Goal: Information Seeking & Learning: Learn about a topic

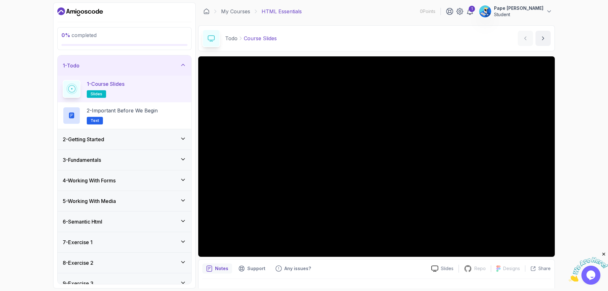
click at [146, 87] on div "1 - Course Slides slides" at bounding box center [125, 89] width 124 height 18
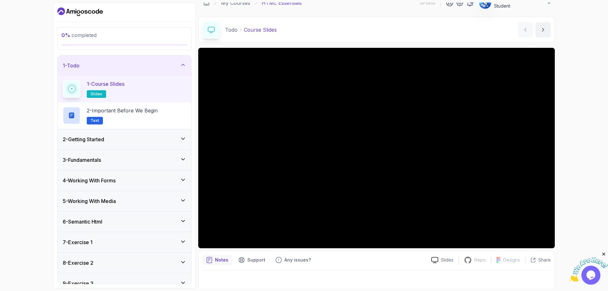
scroll to position [12, 0]
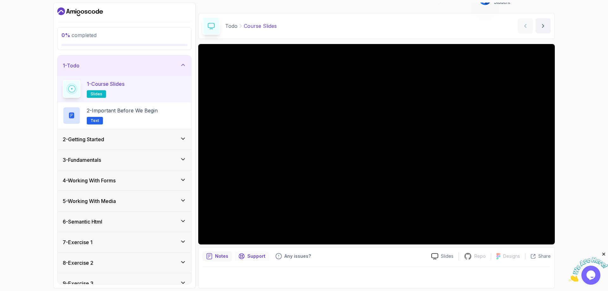
drag, startPoint x: 258, startPoint y: 253, endPoint x: 246, endPoint y: 258, distance: 12.8
click at [246, 258] on div "Support" at bounding box center [252, 256] width 35 height 10
drag, startPoint x: 251, startPoint y: 257, endPoint x: 247, endPoint y: 258, distance: 4.8
click at [247, 258] on p "Support" at bounding box center [256, 256] width 18 height 6
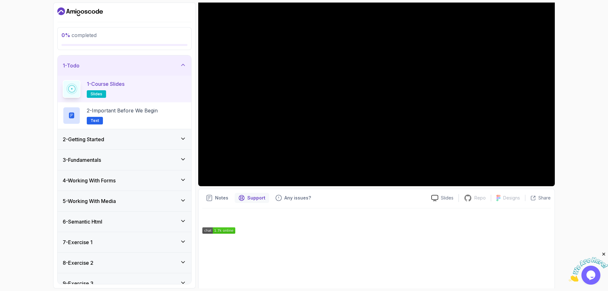
scroll to position [0, 0]
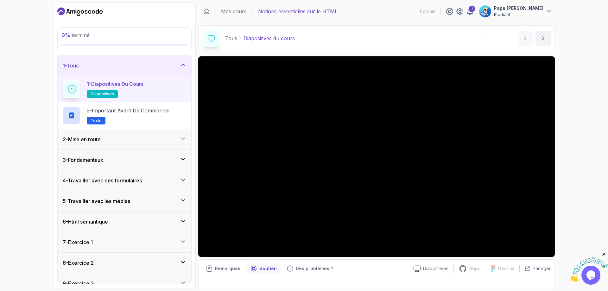
drag, startPoint x: 418, startPoint y: 271, endPoint x: 589, endPoint y: 233, distance: 175.5
click at [589, 233] on div "0 % terminé 1 - Tous 1 - Diapositives du cours diapositives 2 - Important avant…" at bounding box center [304, 145] width 608 height 291
drag, startPoint x: 534, startPoint y: 267, endPoint x: 565, endPoint y: 182, distance: 90.3
click at [565, 182] on div "0 % terminé 1 - Tous 1 - Diapositives du cours diapositives 2 - Important avant…" at bounding box center [304, 145] width 608 height 291
click at [531, 266] on div "Partager" at bounding box center [538, 269] width 26 height 6
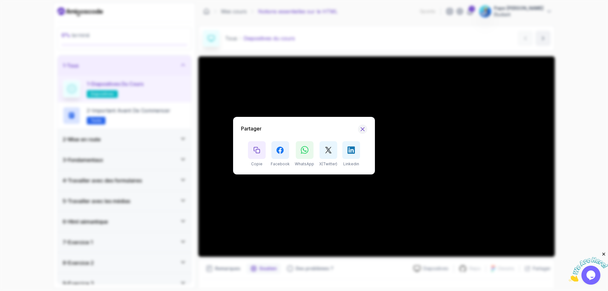
click at [361, 128] on icon "Masquer la fenêtre de partage" at bounding box center [362, 128] width 3 height 3
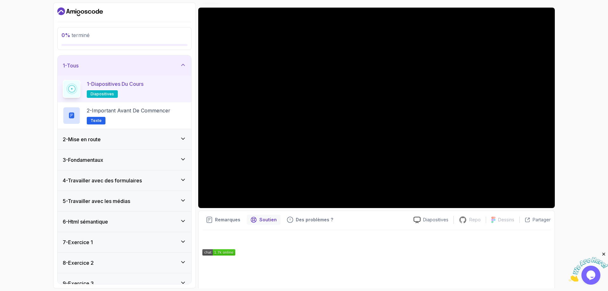
scroll to position [71, 0]
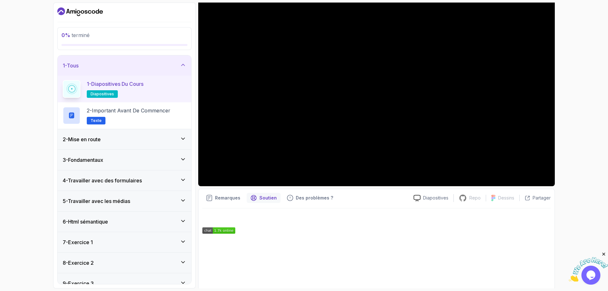
click at [463, 232] on link at bounding box center [376, 231] width 349 height 6
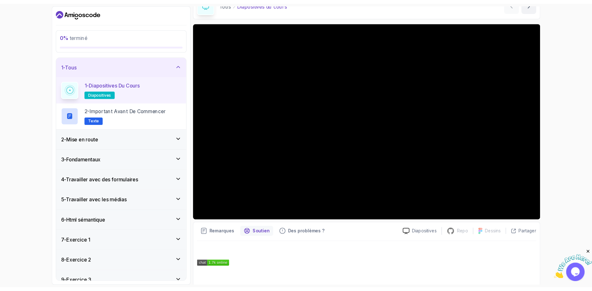
scroll to position [0, 0]
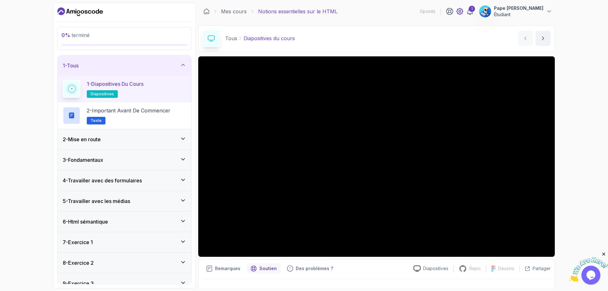
click at [457, 9] on icon at bounding box center [460, 11] width 6 height 6
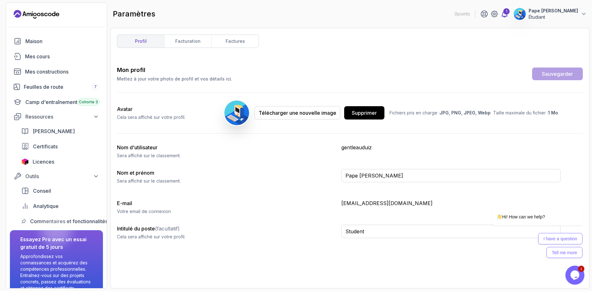
click at [501, 17] on icon at bounding box center [505, 14] width 8 height 8
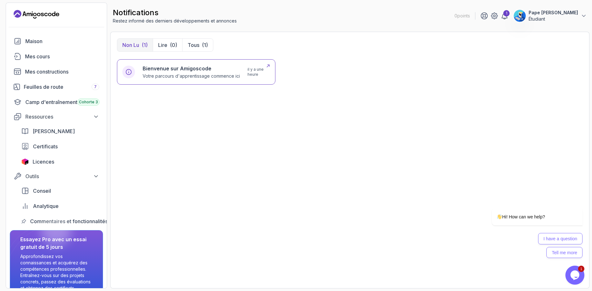
click at [183, 72] on h6 "Bienvenue sur Amigoscode" at bounding box center [191, 69] width 97 height 8
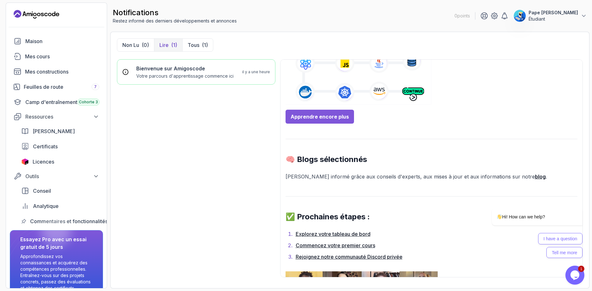
scroll to position [330, 0]
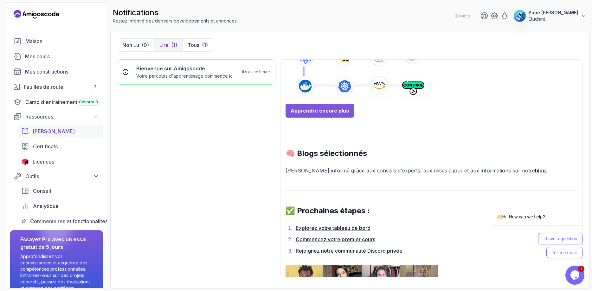
click at [45, 130] on font "[PERSON_NAME]" at bounding box center [54, 131] width 42 height 6
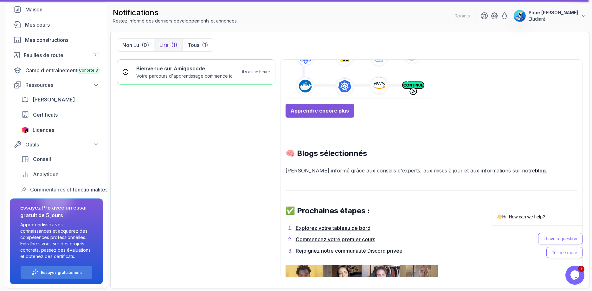
scroll to position [409, 0]
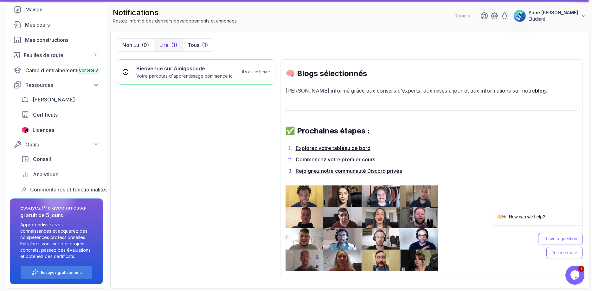
click at [164, 48] on font "Lire" at bounding box center [163, 45] width 9 height 6
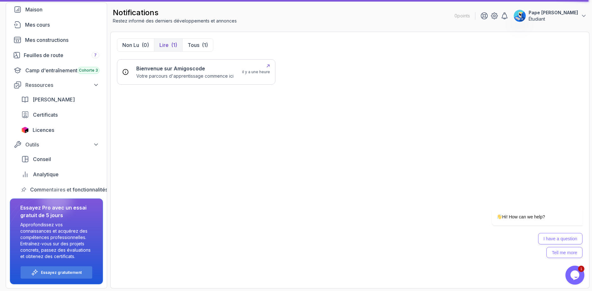
click at [165, 63] on div "Bienvenue sur Amigoscode Votre parcours d'apprentissage commence ici il y a une…" at bounding box center [196, 71] width 158 height 25
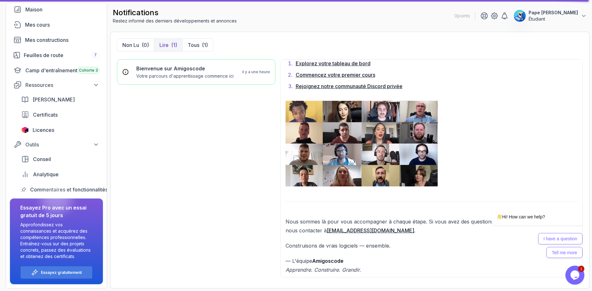
scroll to position [495, 0]
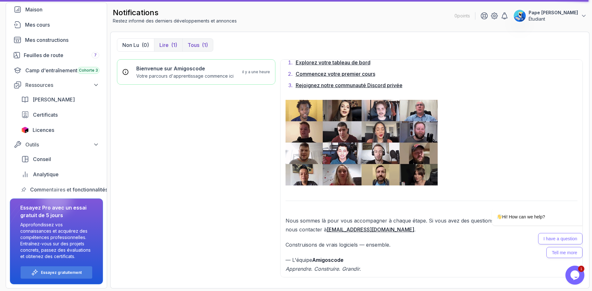
click at [198, 48] on p "Tous" at bounding box center [194, 45] width 12 height 8
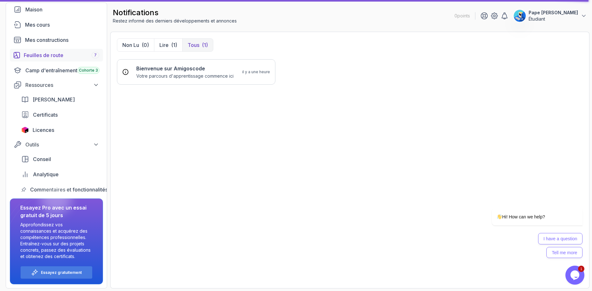
click at [67, 53] on div "Feuilles de route 7" at bounding box center [61, 55] width 75 height 8
click at [47, 102] on font "[PERSON_NAME]" at bounding box center [54, 99] width 42 height 6
click at [38, 99] on font "[PERSON_NAME]" at bounding box center [54, 99] width 42 height 6
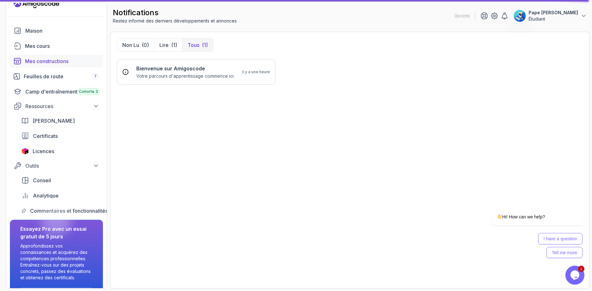
scroll to position [0, 0]
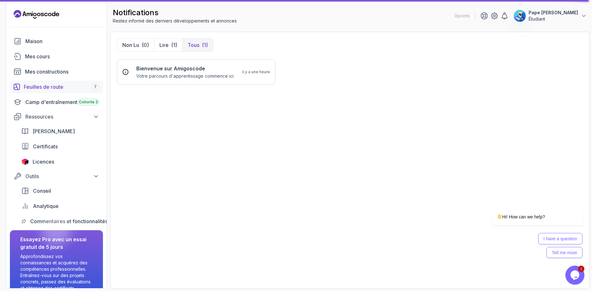
click at [45, 88] on font "Feuilles de route" at bounding box center [44, 87] width 40 height 6
click at [47, 86] on font "Feuilles de route" at bounding box center [44, 87] width 40 height 6
click at [33, 16] on icon "Page de destination" at bounding box center [37, 14] width 46 height 10
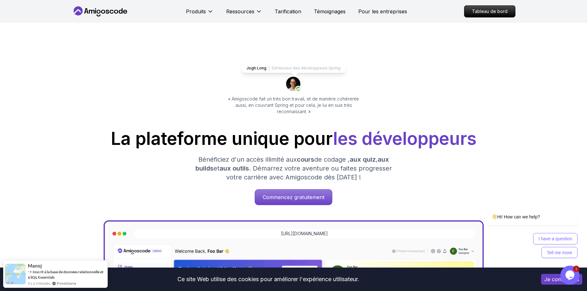
click at [202, 109] on div "Jogh Long Défenseur des développeurs Spring « Amigoscode fait un très bon trava…" at bounding box center [294, 267] width 444 height 488
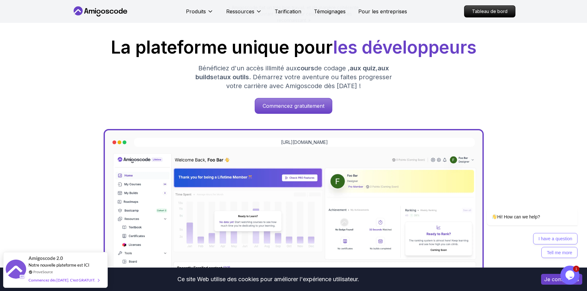
scroll to position [63, 0]
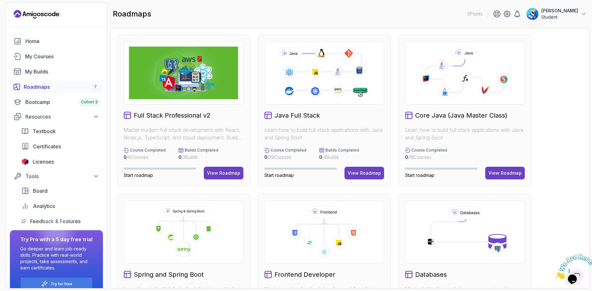
click at [114, 164] on div "Full Stack Professional v2 Master modern full-stack development with React, Nod…" at bounding box center [349, 158] width 479 height 260
click at [210, 173] on div "View Roadmap" at bounding box center [223, 173] width 33 height 6
